Goal: Task Accomplishment & Management: Manage account settings

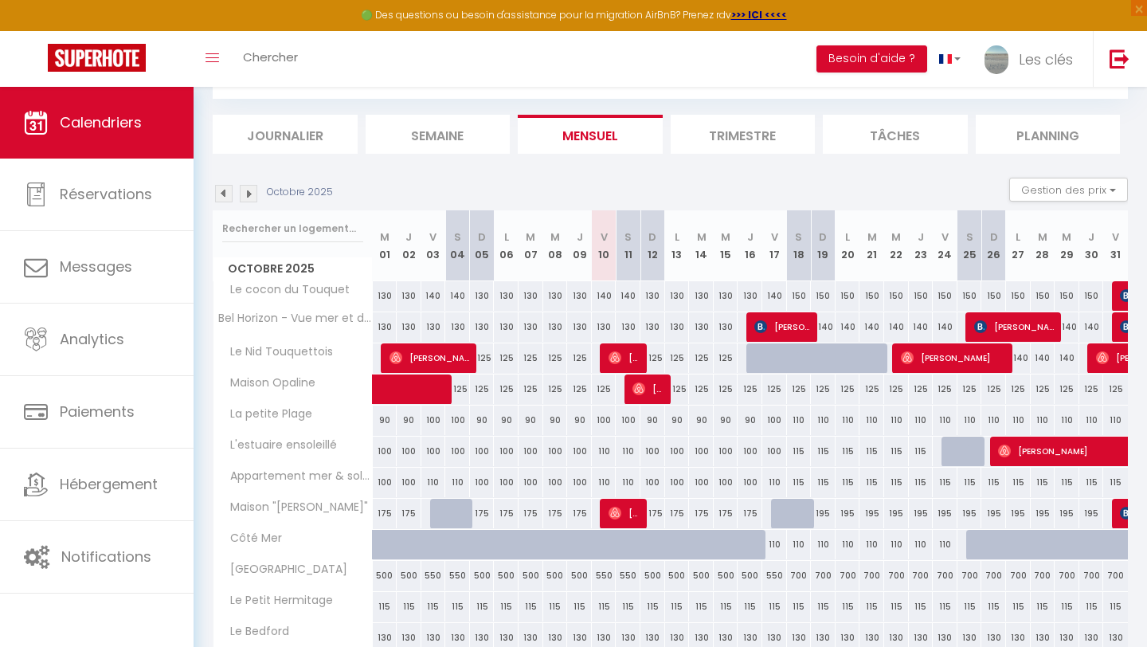
scroll to position [150, 0]
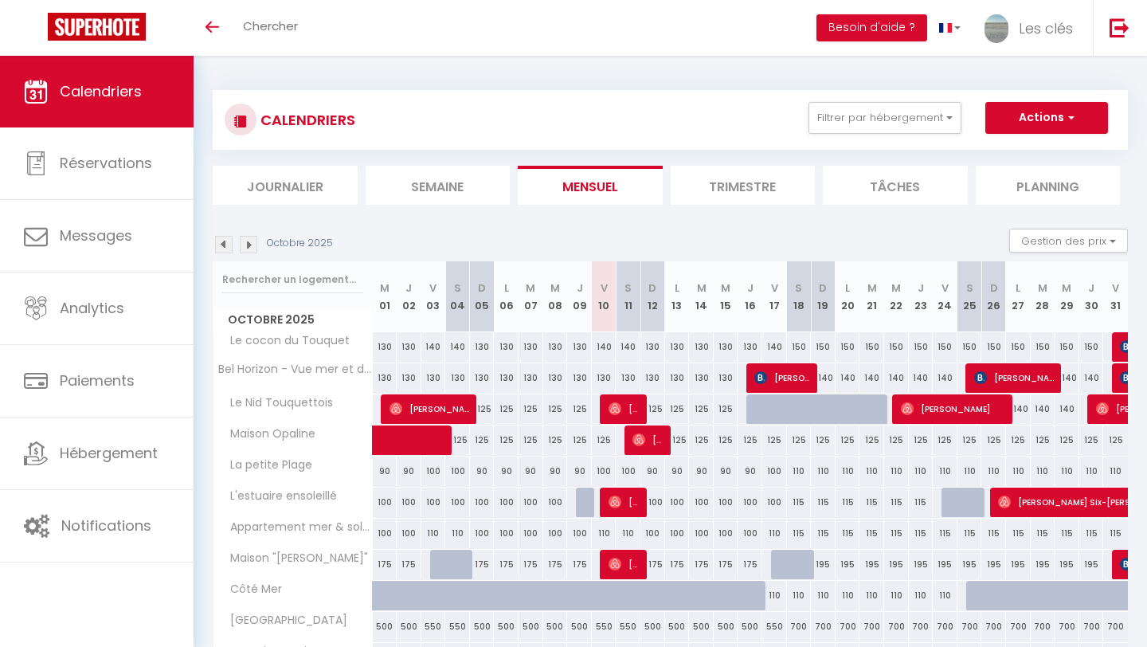
scroll to position [51, 0]
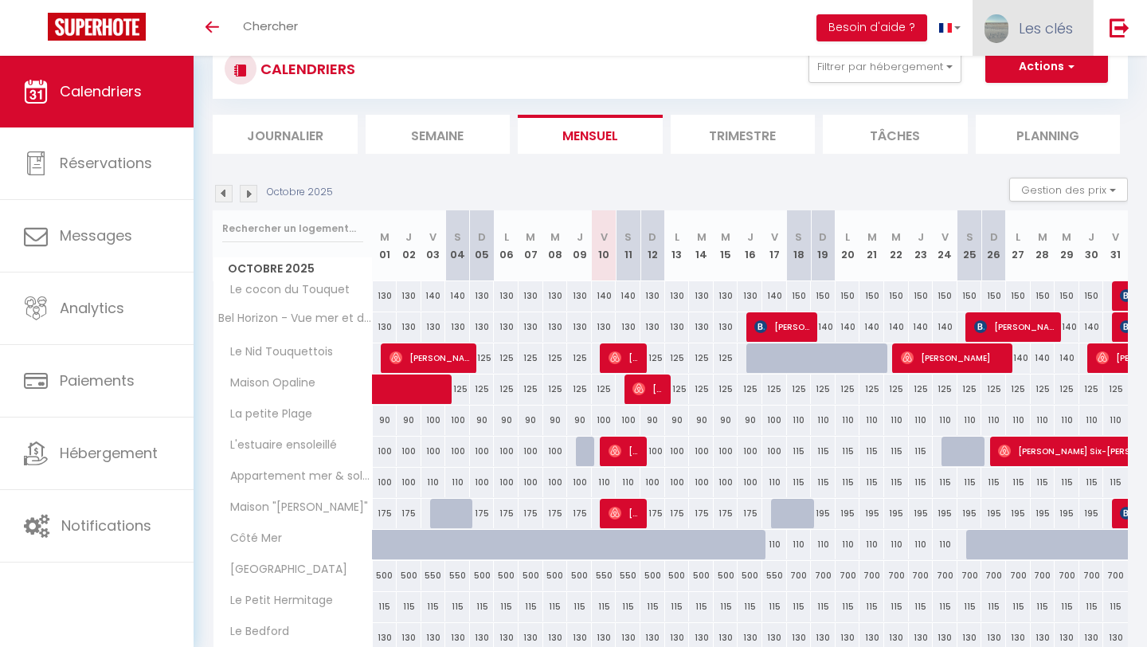
click at [1022, 21] on span "Les clés" at bounding box center [1045, 28] width 54 height 20
click at [1022, 81] on link "Paramètres" at bounding box center [1029, 79] width 118 height 27
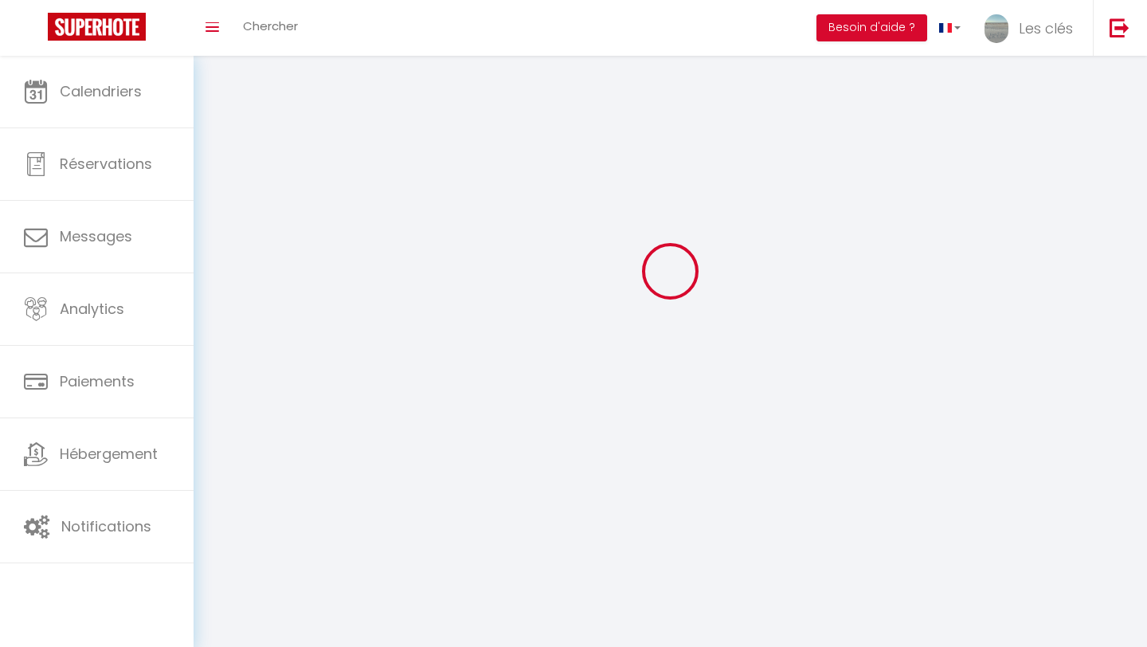
type input "n3kMl6AIcDucuuzllNGOebGNZ"
type input "Drjk4WLr3QECPbGyn1RGeVmQK"
type input "[URL][DOMAIN_NAME]"
select select "28"
select select "fr"
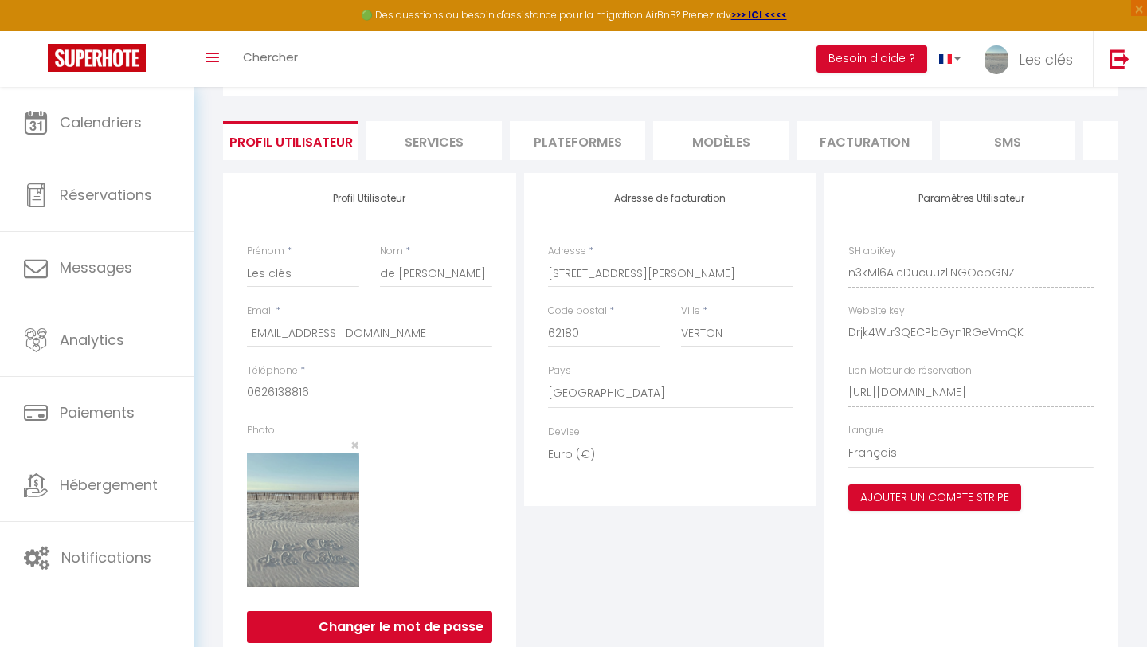
scroll to position [931, 0]
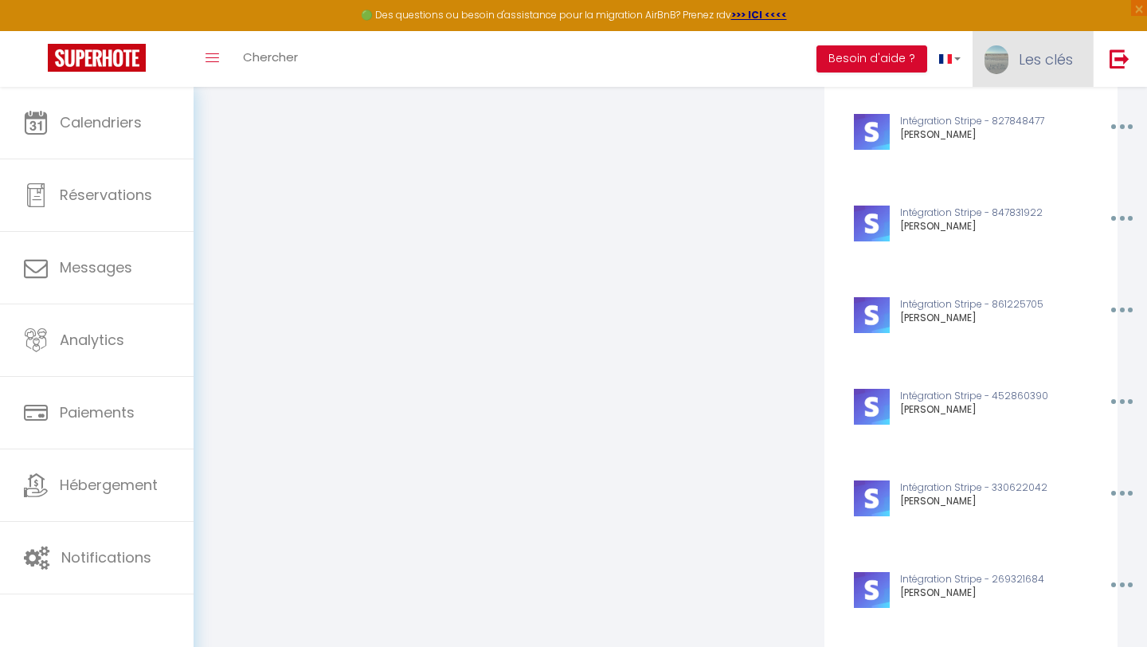
click at [1024, 68] on span "Les clés" at bounding box center [1045, 59] width 54 height 20
click at [1007, 114] on link "Paramètres" at bounding box center [1029, 110] width 118 height 27
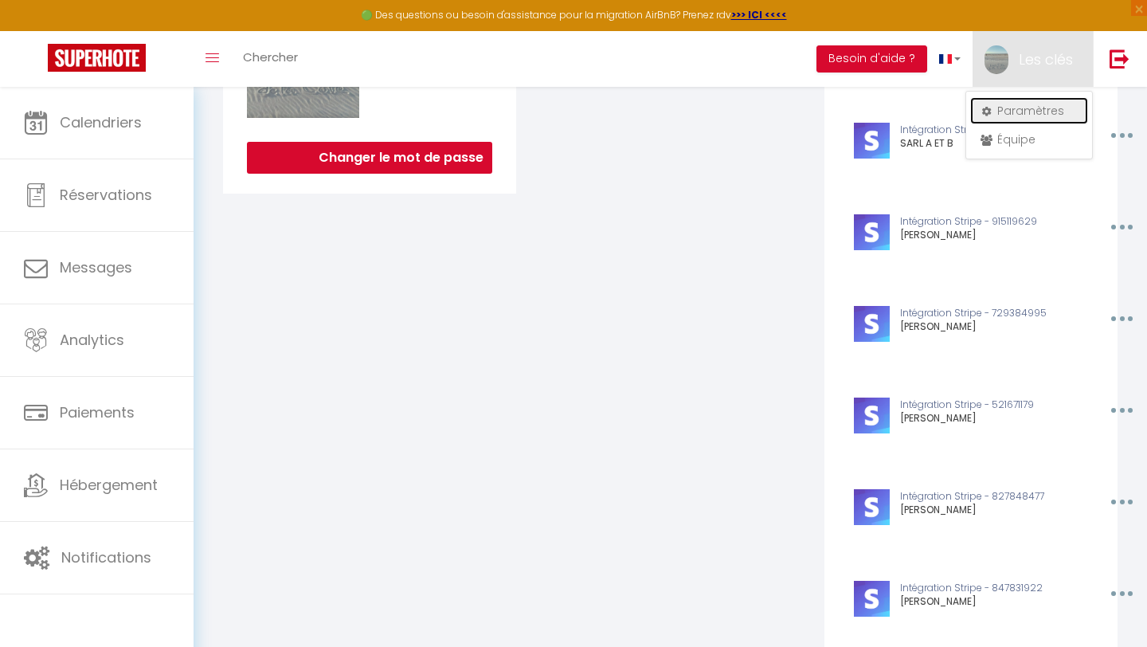
scroll to position [0, 0]
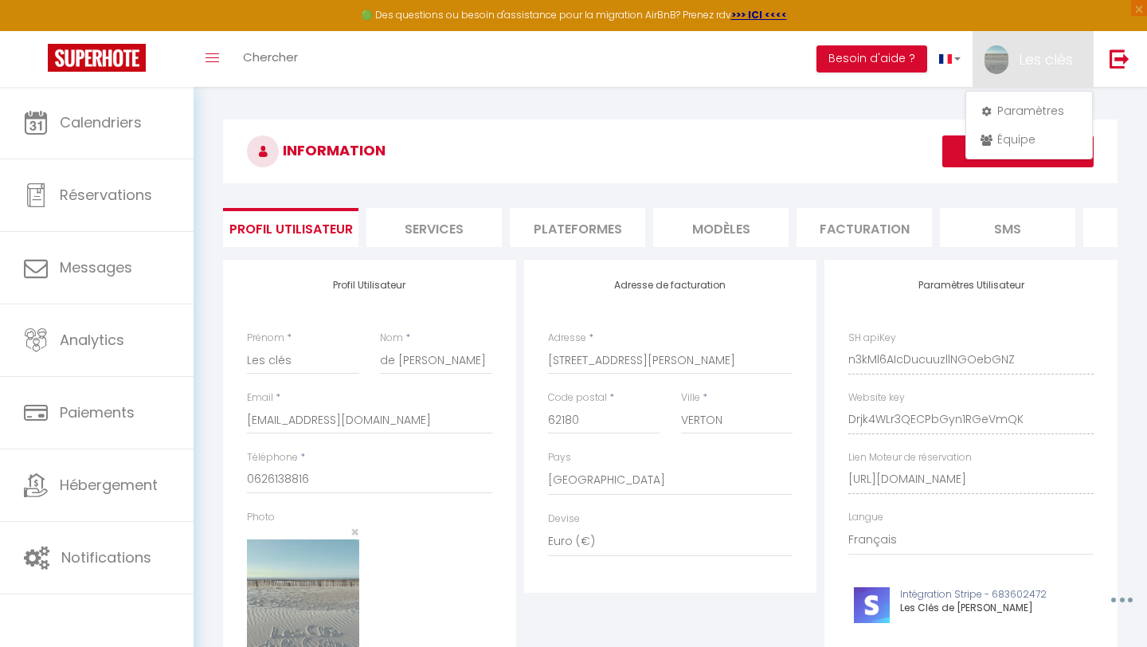
click at [577, 220] on li "Plateformes" at bounding box center [577, 227] width 135 height 39
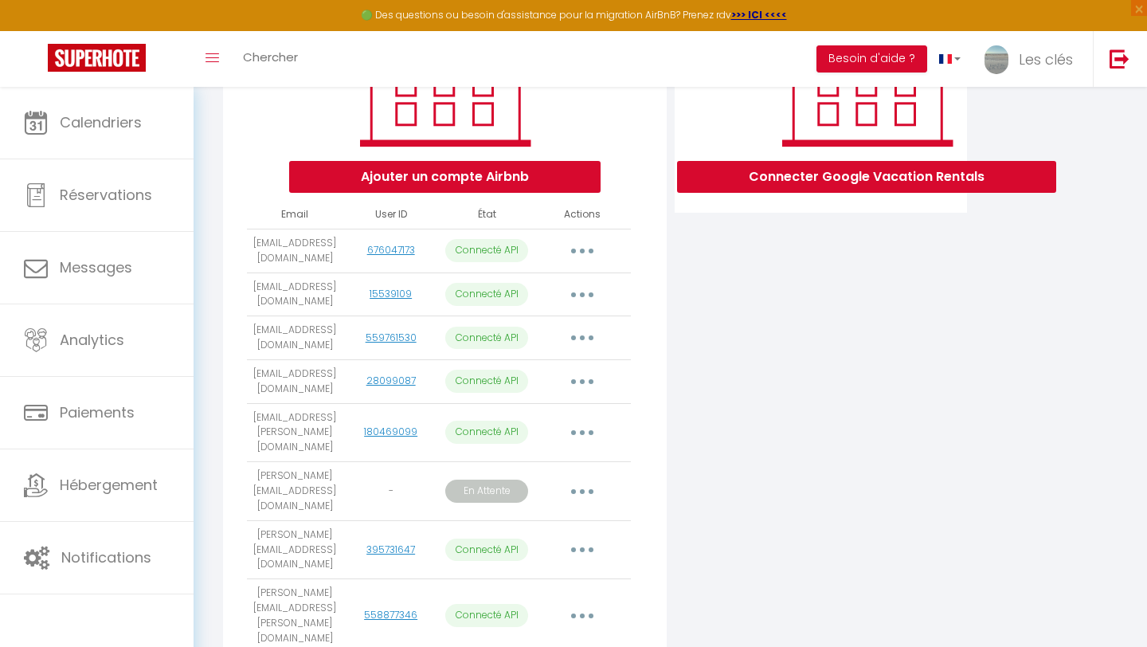
scroll to position [307, 0]
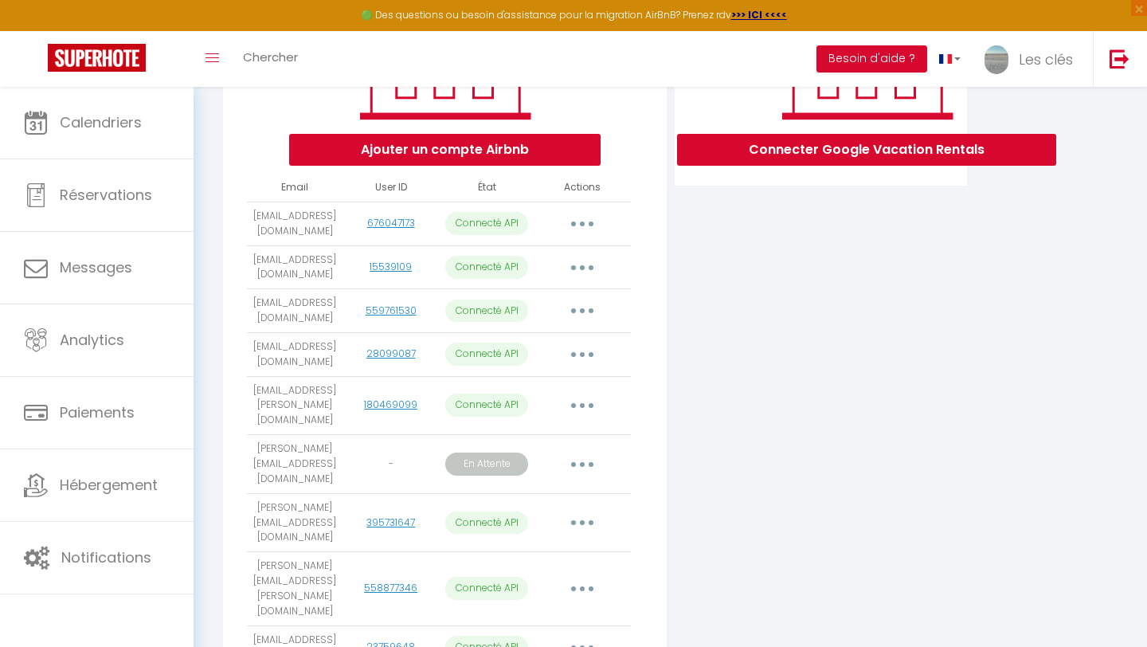
click at [584, 393] on button "button" at bounding box center [582, 405] width 45 height 25
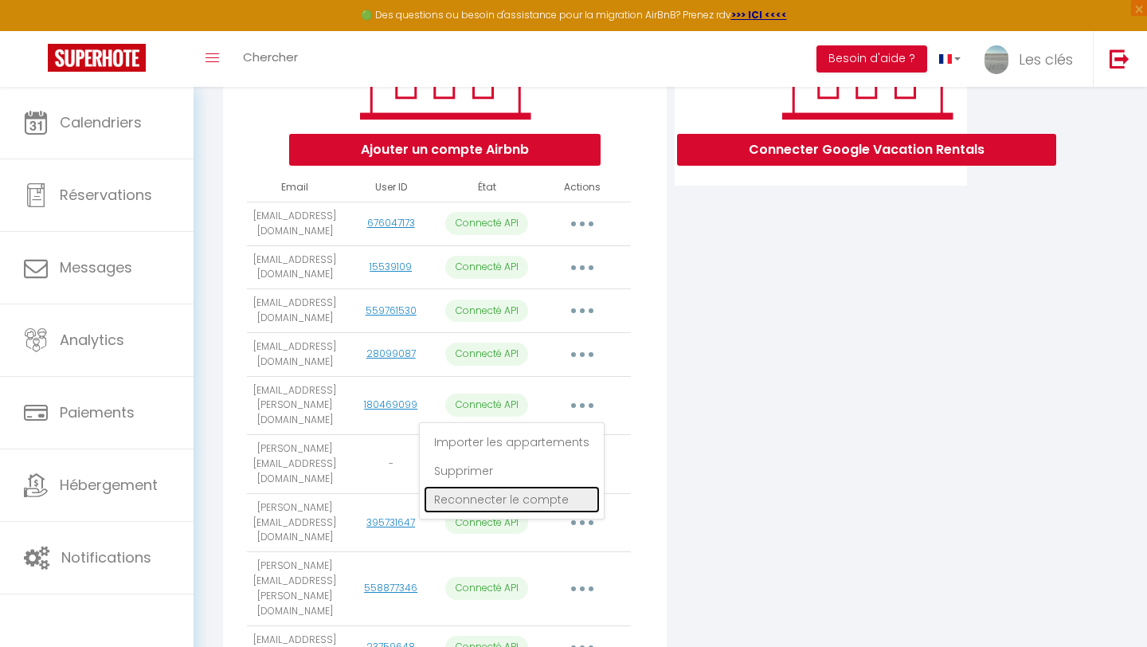
click at [545, 486] on link "Reconnecter le compte" at bounding box center [512, 499] width 176 height 27
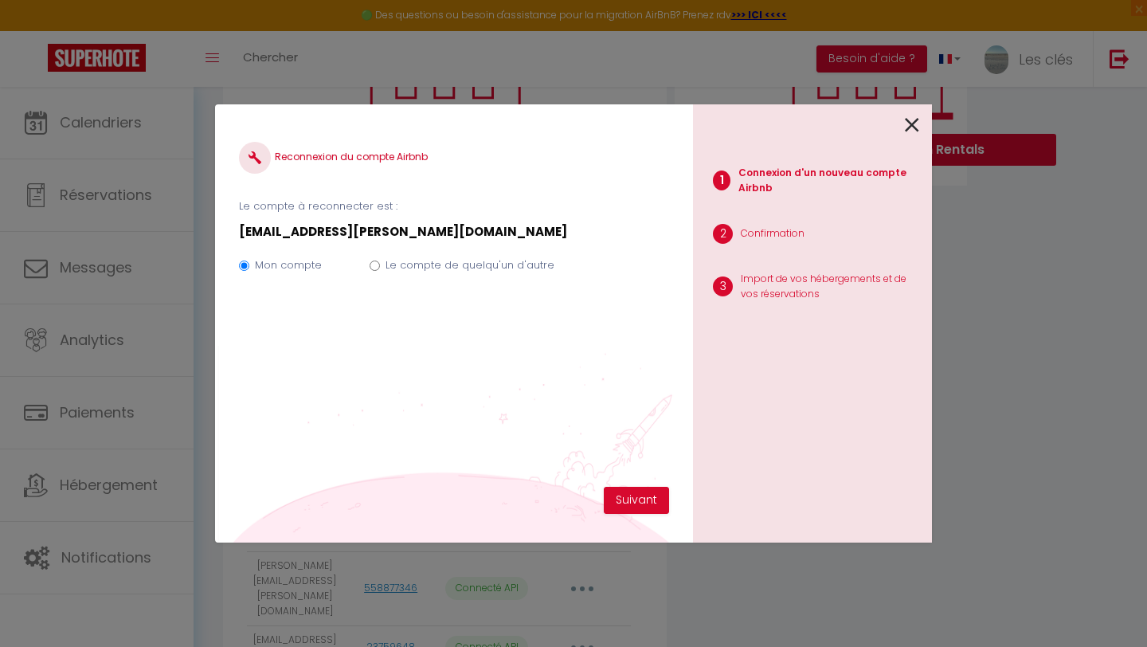
click at [526, 266] on label "Le compte de quelqu'un d'autre" at bounding box center [469, 265] width 169 height 16
click at [380, 266] on input "Le compte de quelqu'un d'autre" at bounding box center [374, 265] width 10 height 10
radio input "true"
radio input "false"
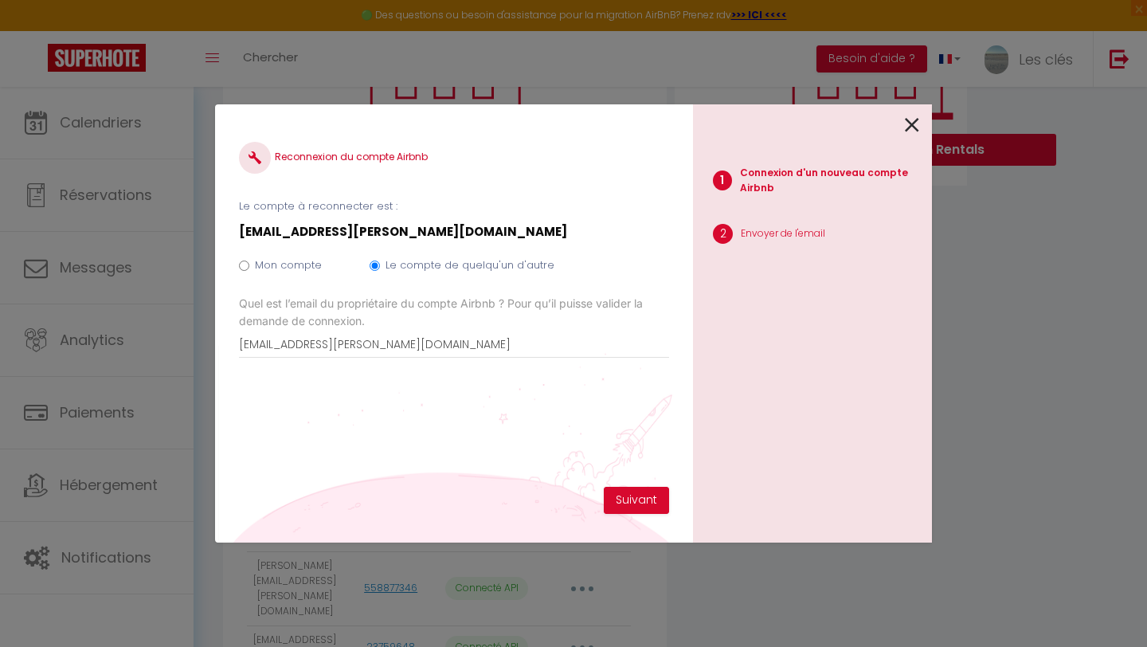
click at [905, 118] on icon at bounding box center [912, 125] width 14 height 24
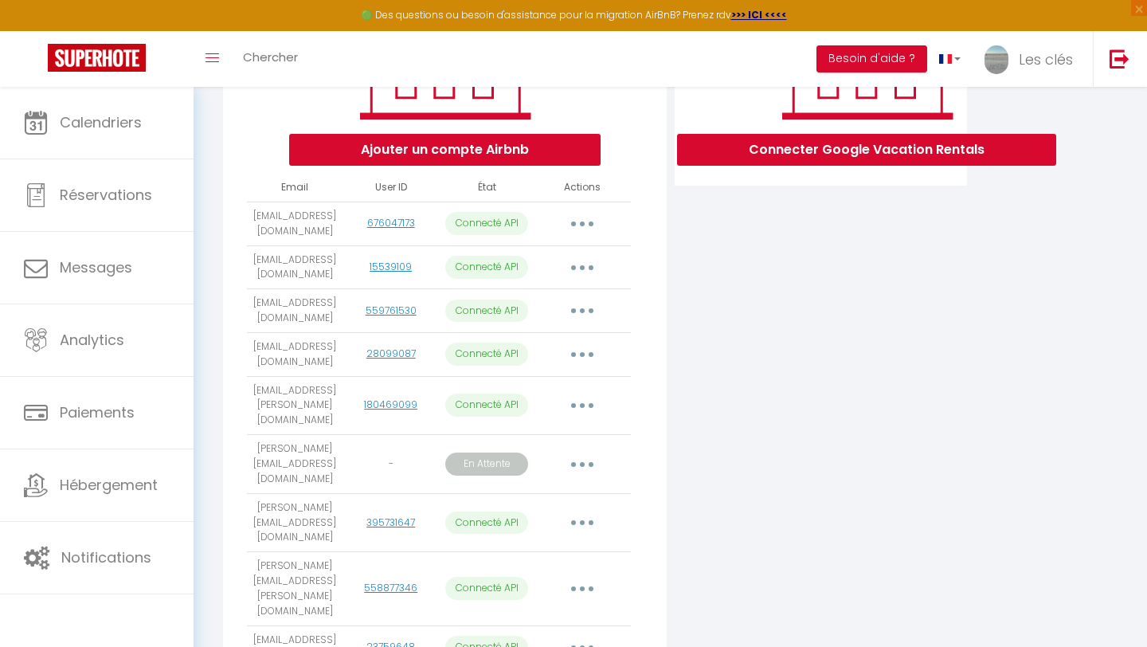
click at [583, 403] on icon "button" at bounding box center [582, 405] width 5 height 5
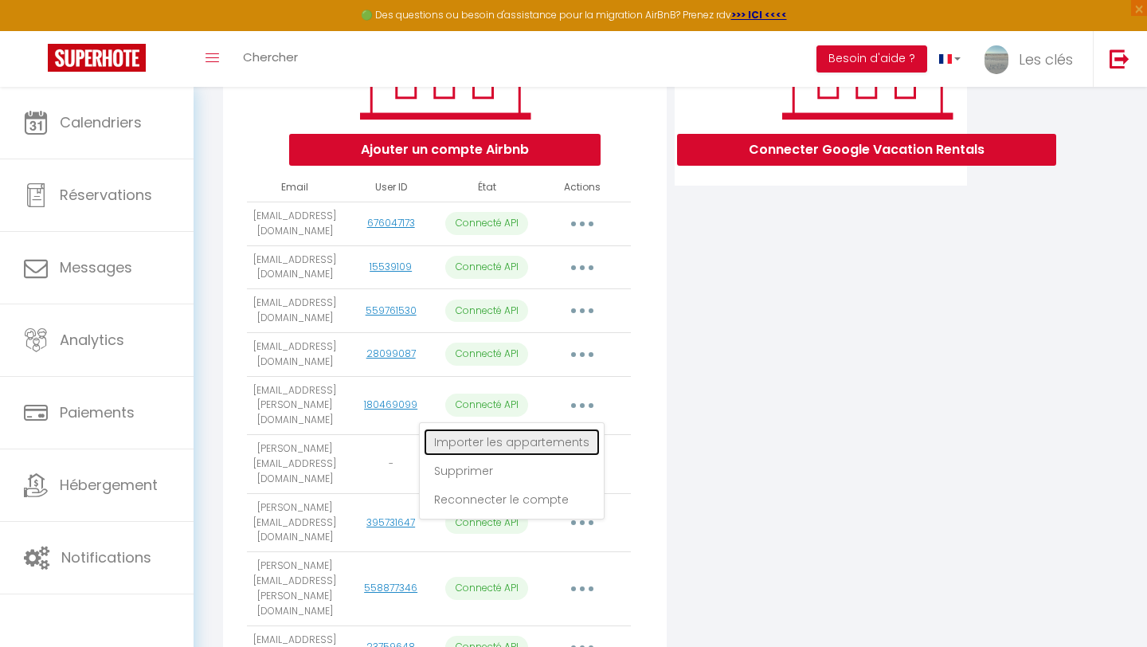
click at [561, 431] on link "Importer les appartements" at bounding box center [512, 441] width 176 height 27
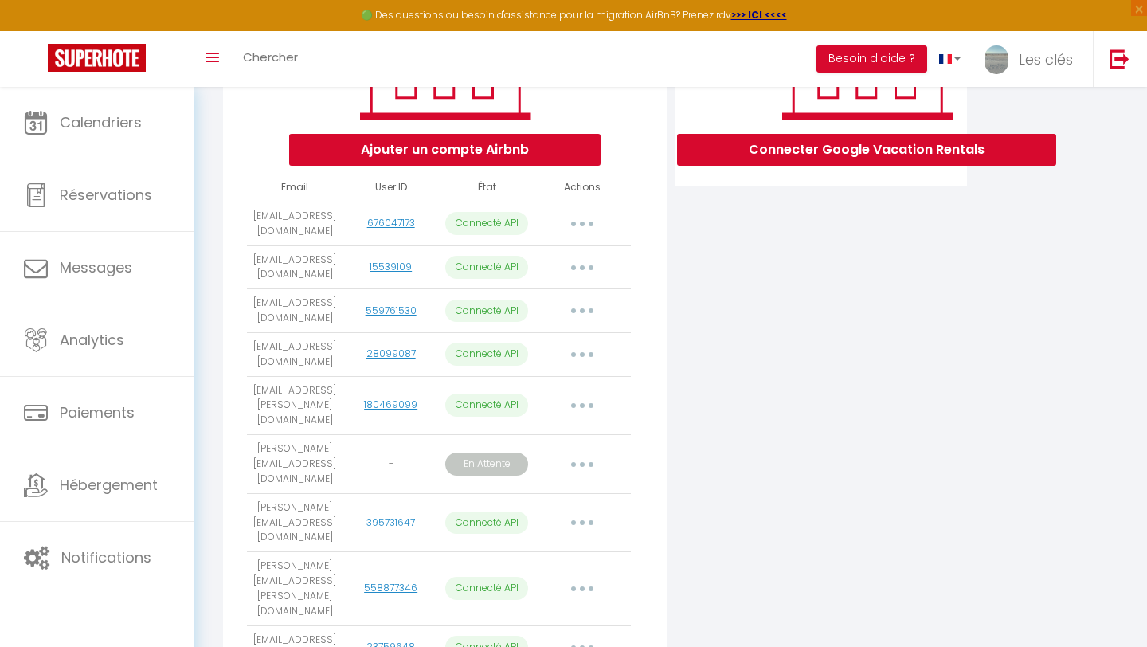
select select "77476"
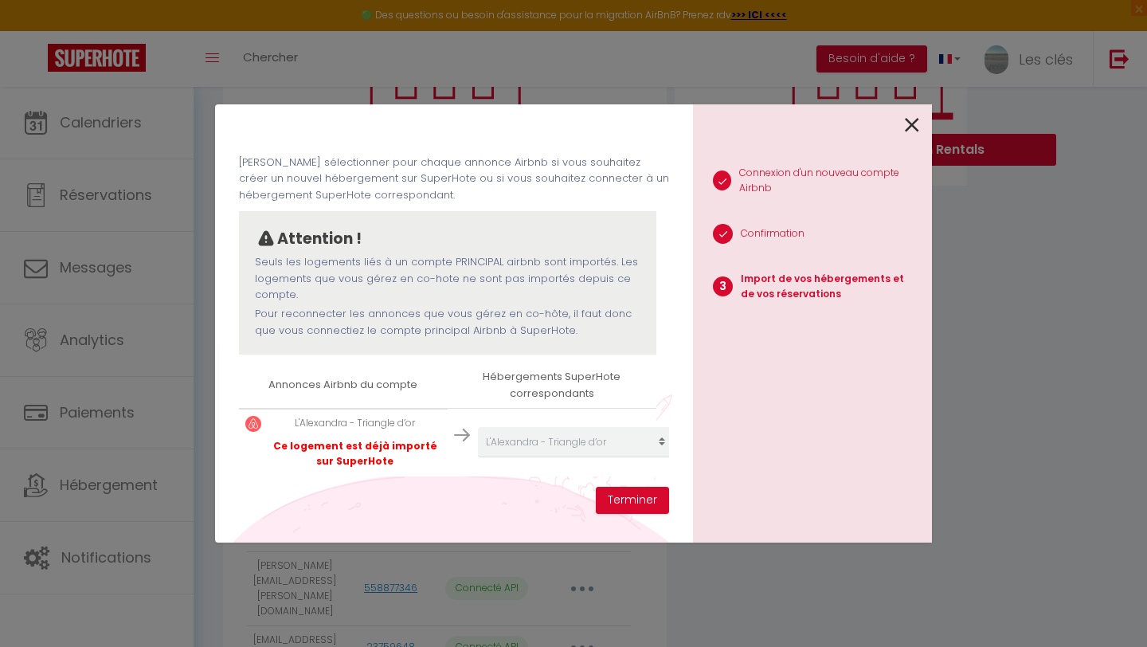
scroll to position [46, 0]
click at [613, 497] on button "Terminer" at bounding box center [632, 500] width 73 height 27
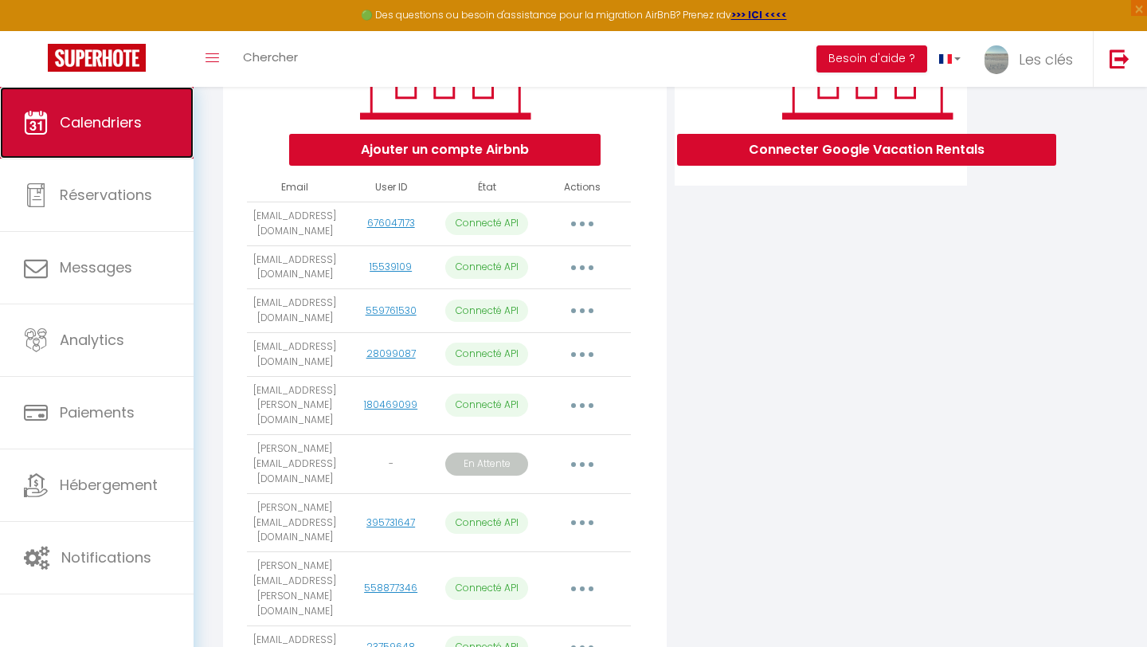
click at [78, 115] on span "Calendriers" at bounding box center [101, 122] width 82 height 20
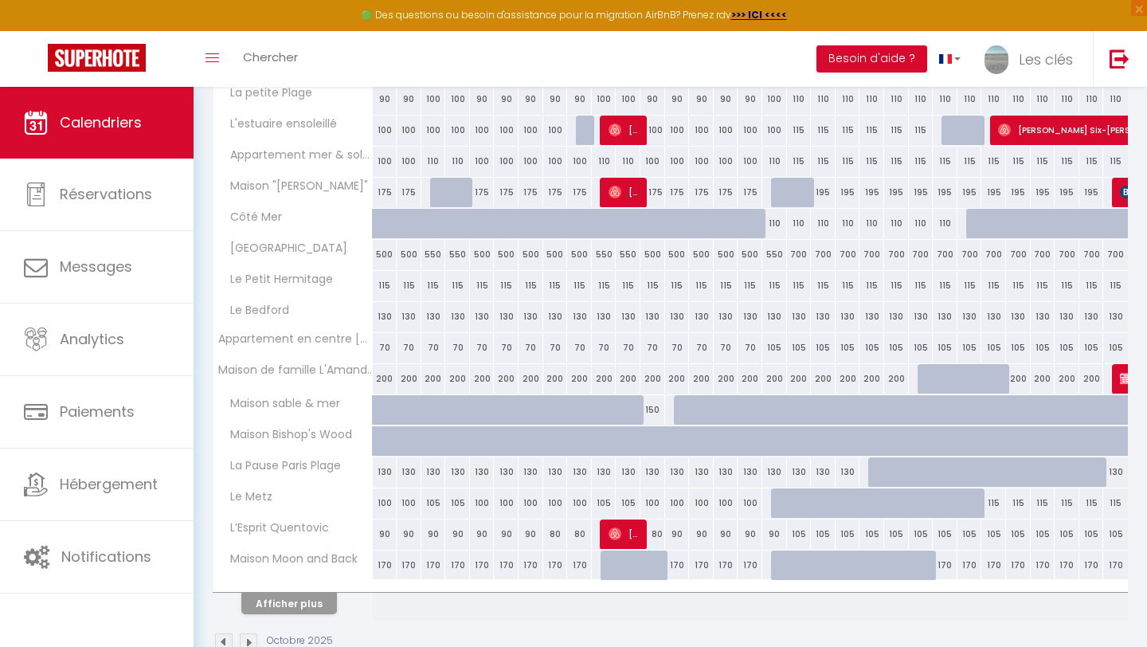
scroll to position [442, 0]
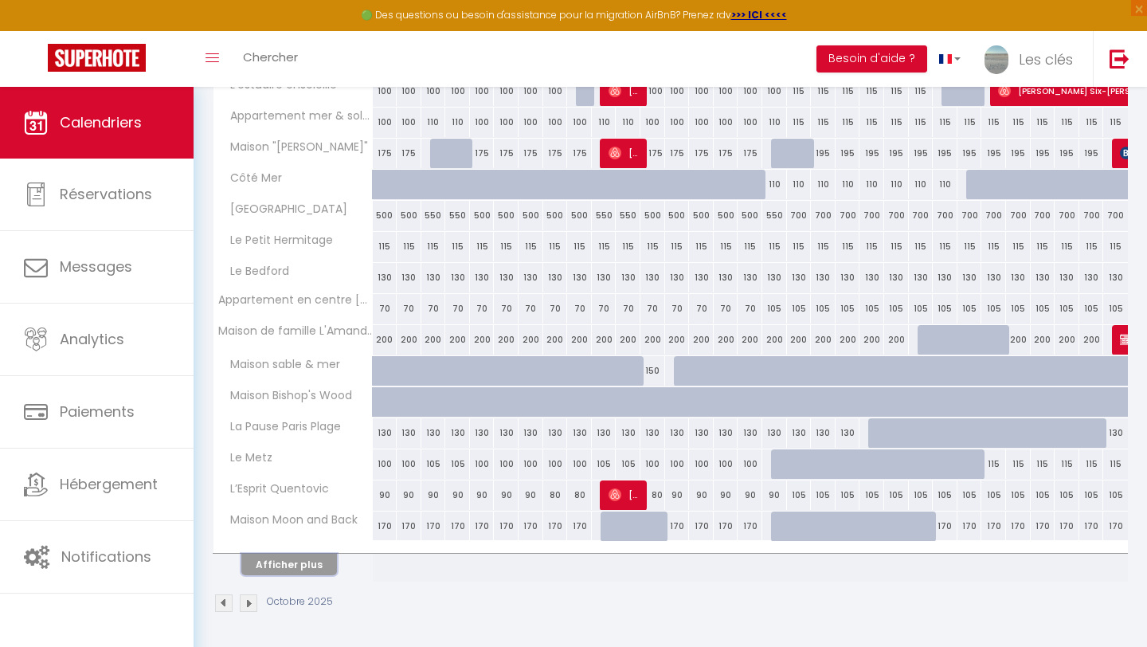
click at [325, 561] on button "Afficher plus" at bounding box center [289, 563] width 96 height 21
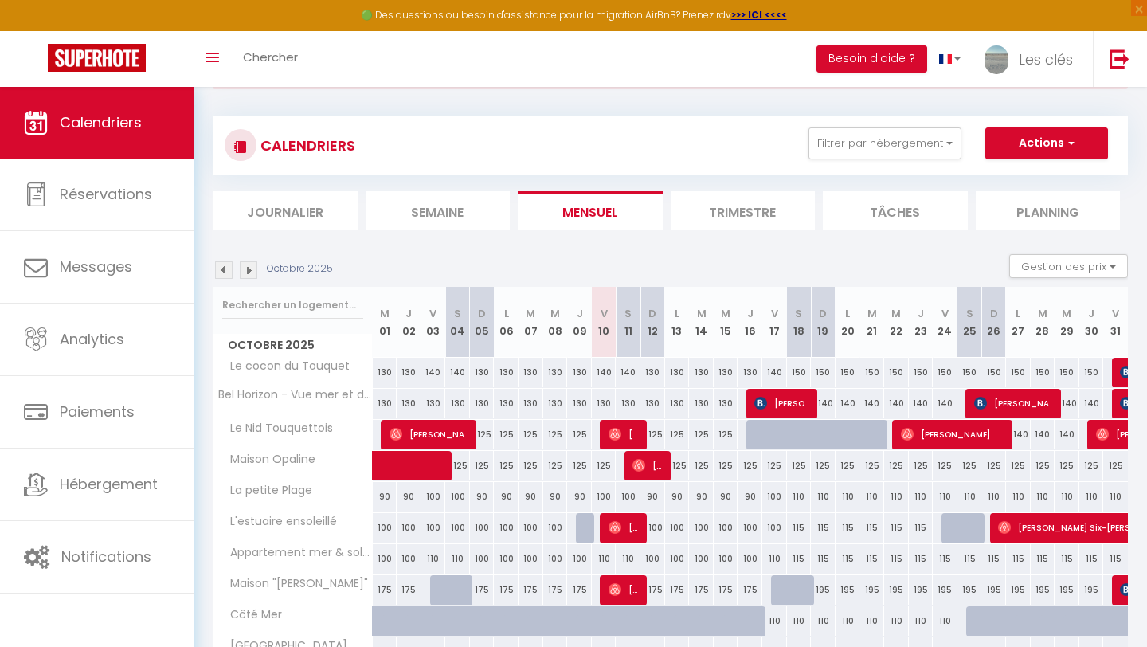
scroll to position [69, 0]
